Goal: Task Accomplishment & Management: Complete application form

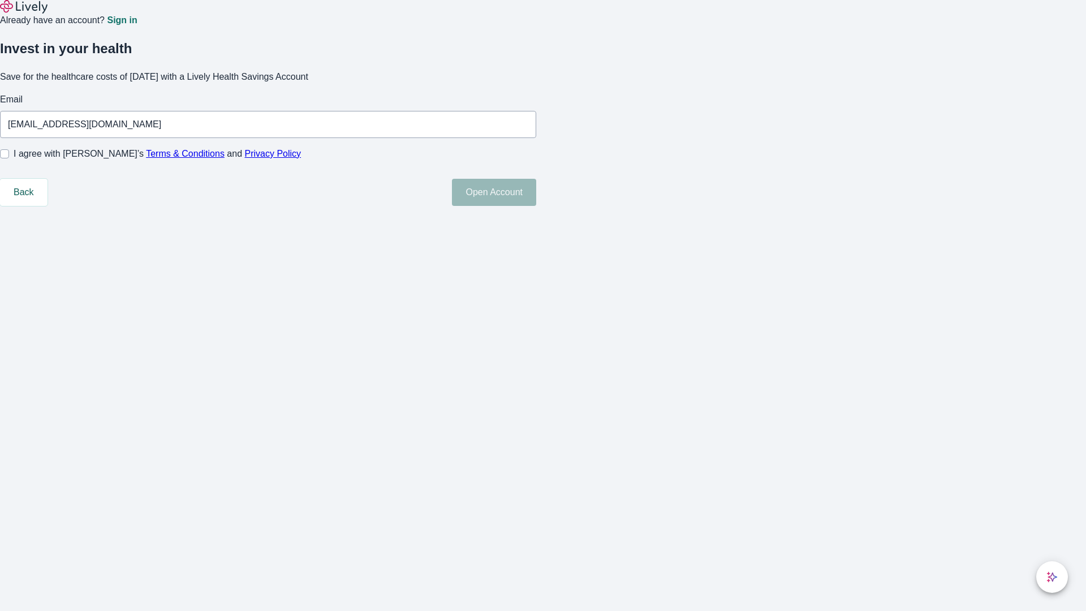
click at [9, 158] on input "I agree with Lively’s Terms & Conditions and Privacy Policy" at bounding box center [4, 153] width 9 height 9
checkbox input "true"
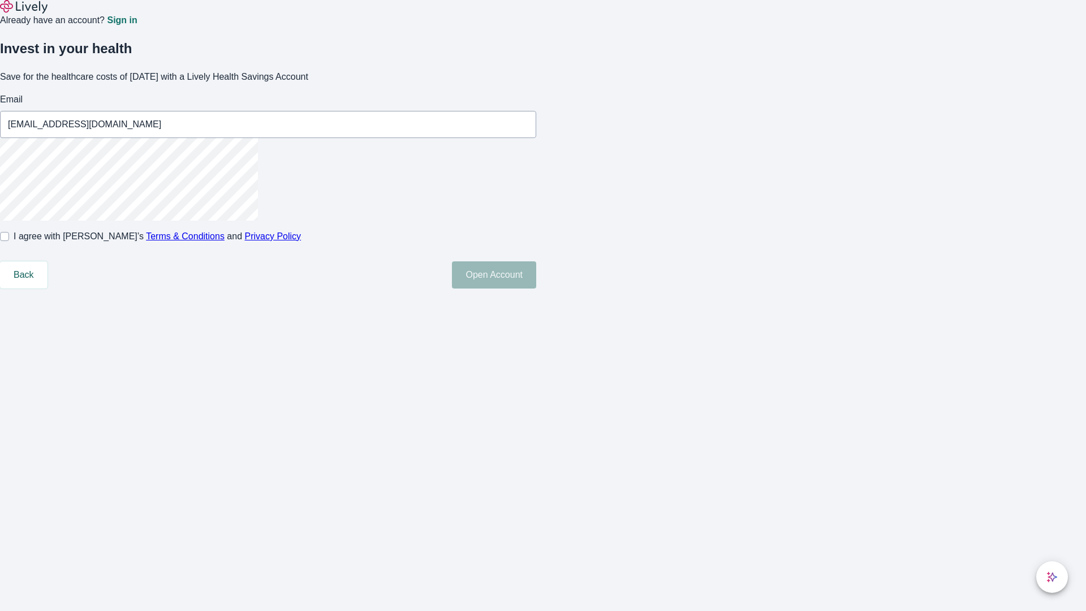
click at [536, 289] on button "Open Account" at bounding box center [494, 274] width 84 height 27
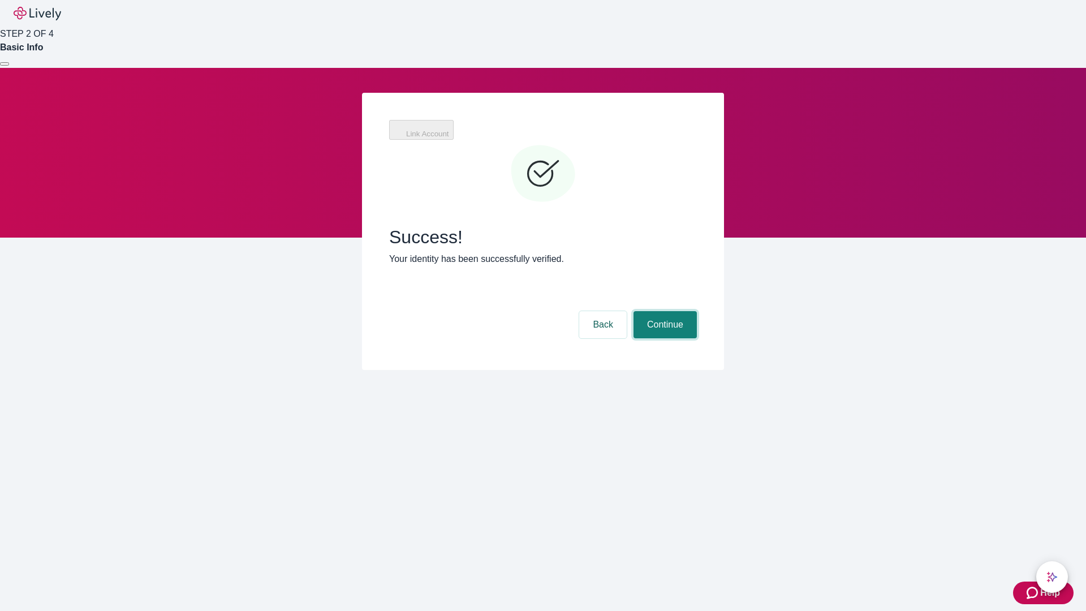
click at [664, 311] on button "Continue" at bounding box center [665, 324] width 63 height 27
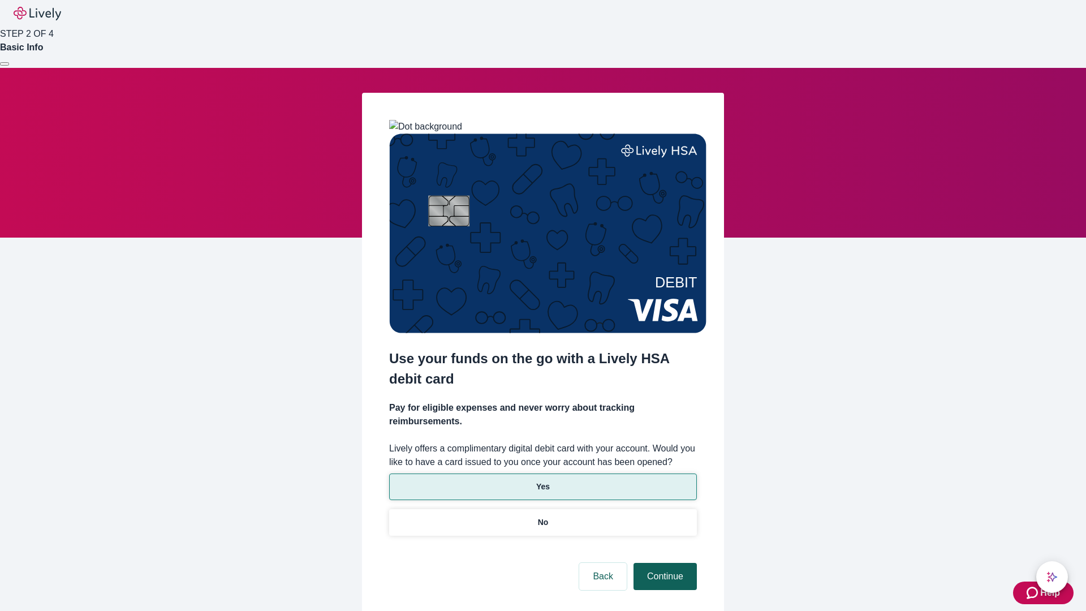
click at [543, 517] on p "No" at bounding box center [543, 523] width 11 height 12
click at [664, 563] on button "Continue" at bounding box center [665, 576] width 63 height 27
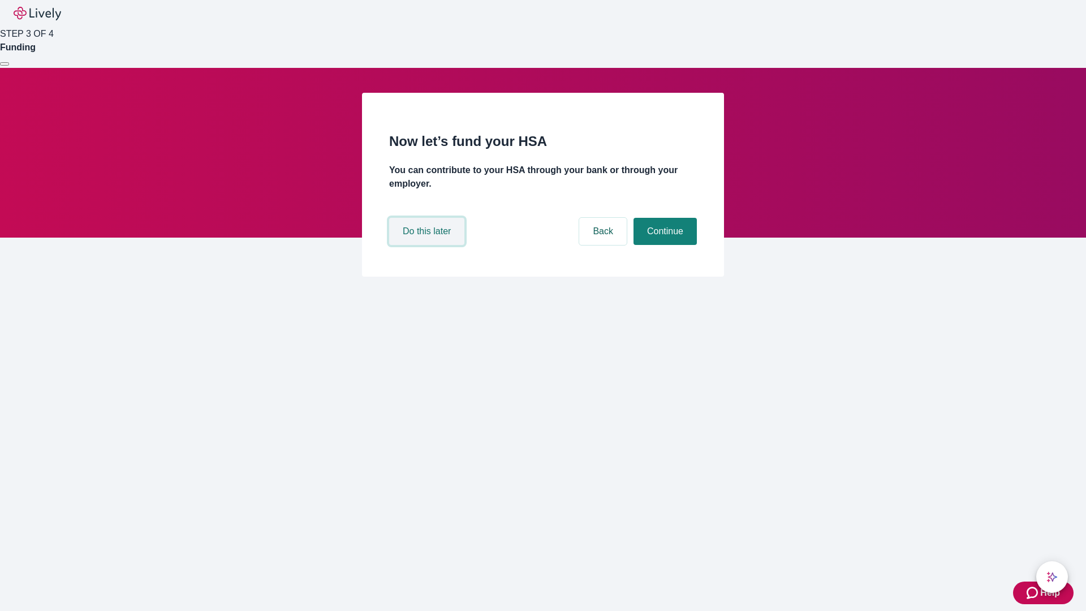
click at [428, 245] on button "Do this later" at bounding box center [426, 231] width 75 height 27
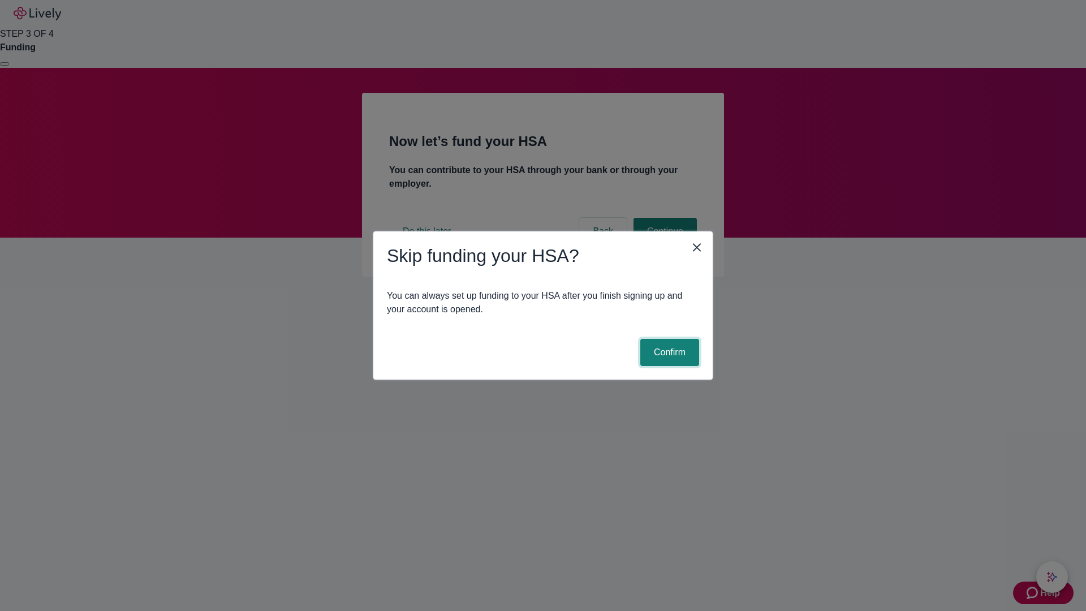
click at [668, 352] on button "Confirm" at bounding box center [669, 352] width 59 height 27
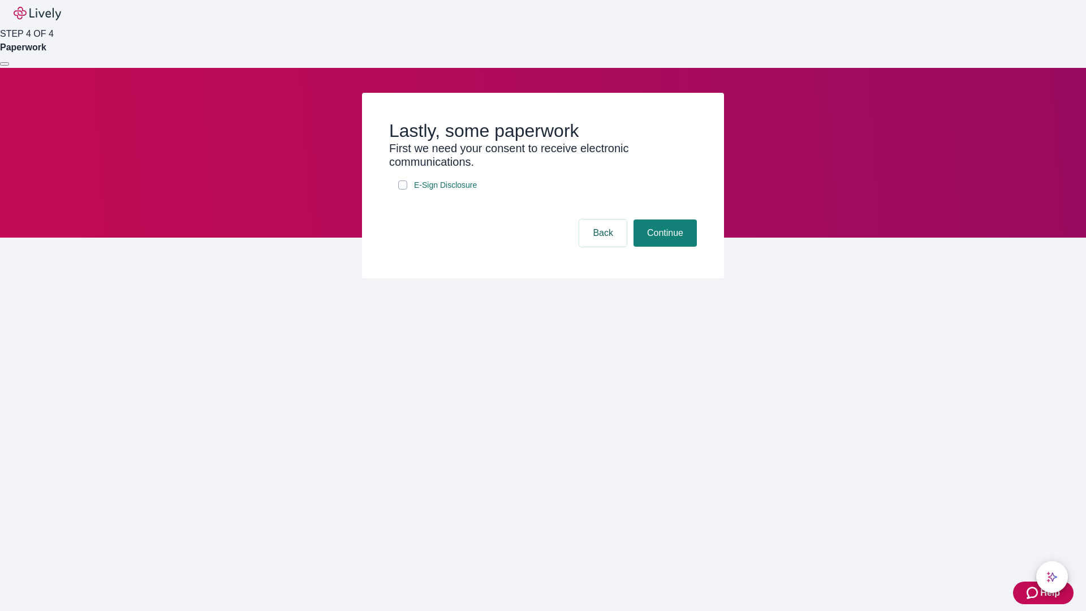
click at [403, 190] on input "E-Sign Disclosure" at bounding box center [402, 184] width 9 height 9
checkbox input "true"
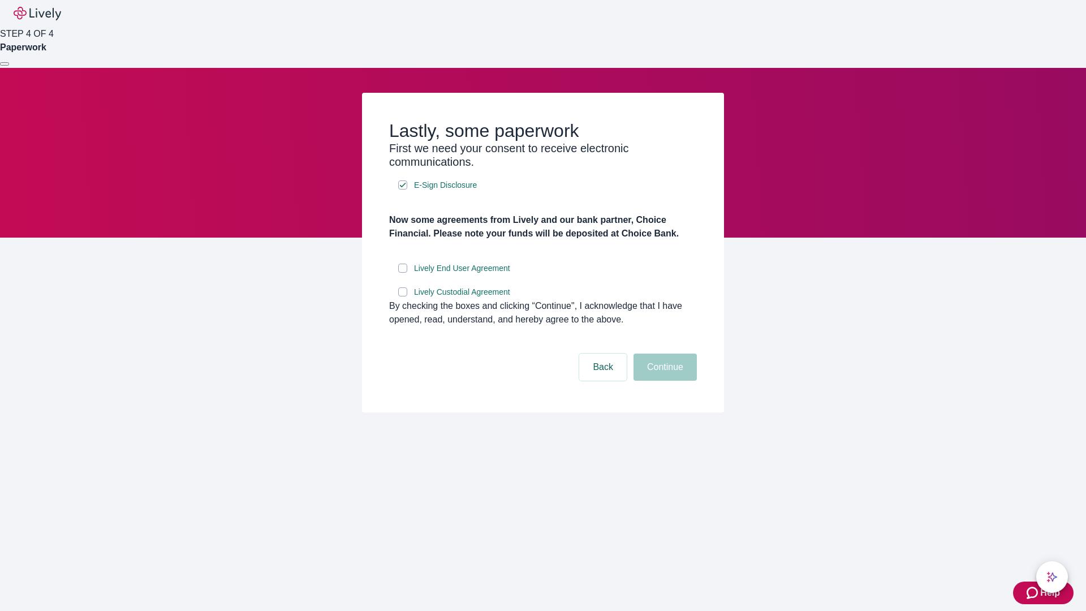
click at [403, 273] on input "Lively End User Agreement" at bounding box center [402, 268] width 9 height 9
checkbox input "true"
click at [403, 296] on input "Lively Custodial Agreement" at bounding box center [402, 291] width 9 height 9
checkbox input "true"
click at [664, 381] on button "Continue" at bounding box center [665, 367] width 63 height 27
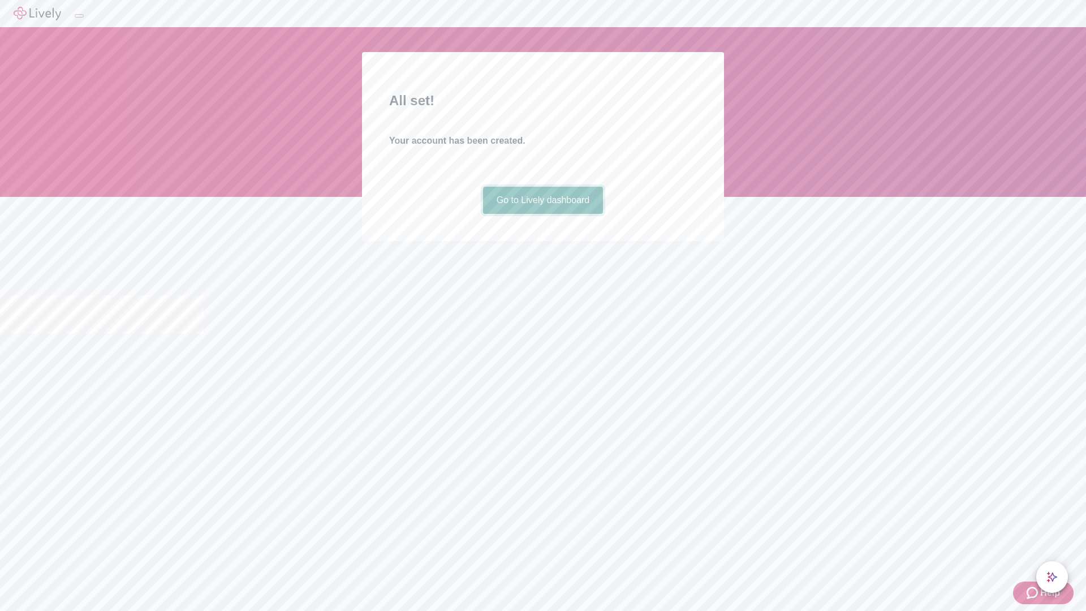
click at [543, 214] on link "Go to Lively dashboard" at bounding box center [543, 200] width 121 height 27
